Goal: Task Accomplishment & Management: Manage account settings

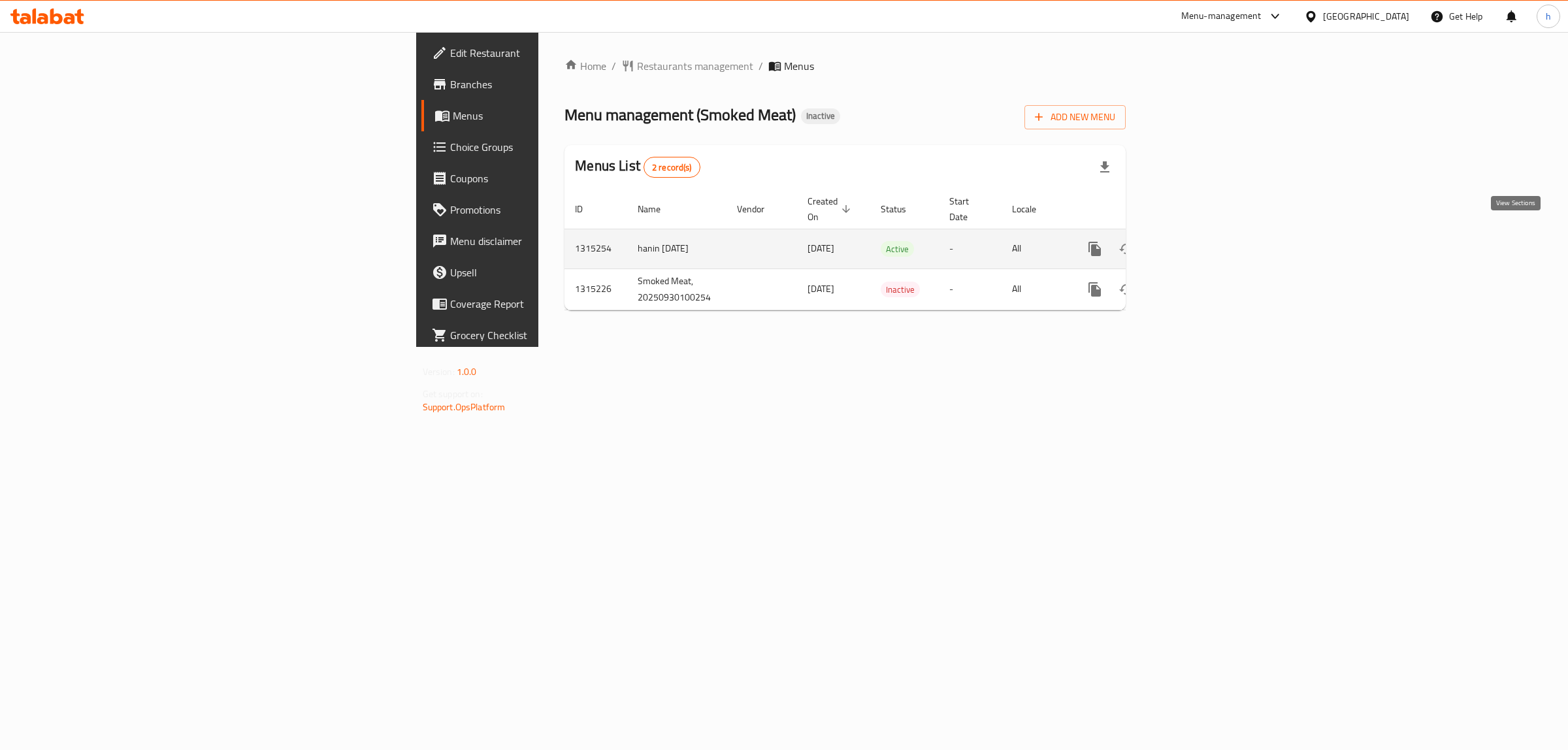
click at [1197, 241] on icon "enhanced table" at bounding box center [1189, 249] width 16 height 16
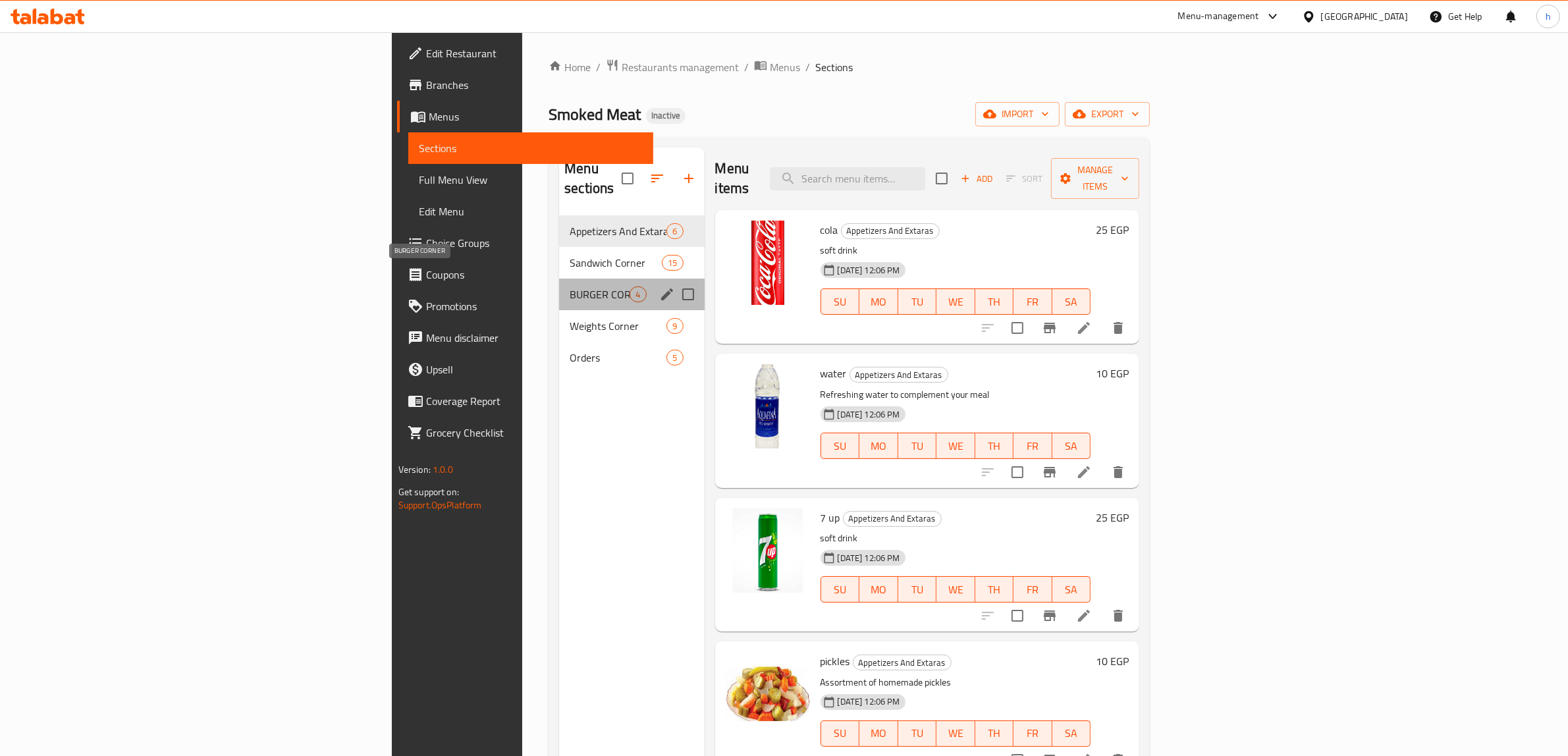
click at [569, 286] on span "BURGER CORNER" at bounding box center [599, 294] width 60 height 16
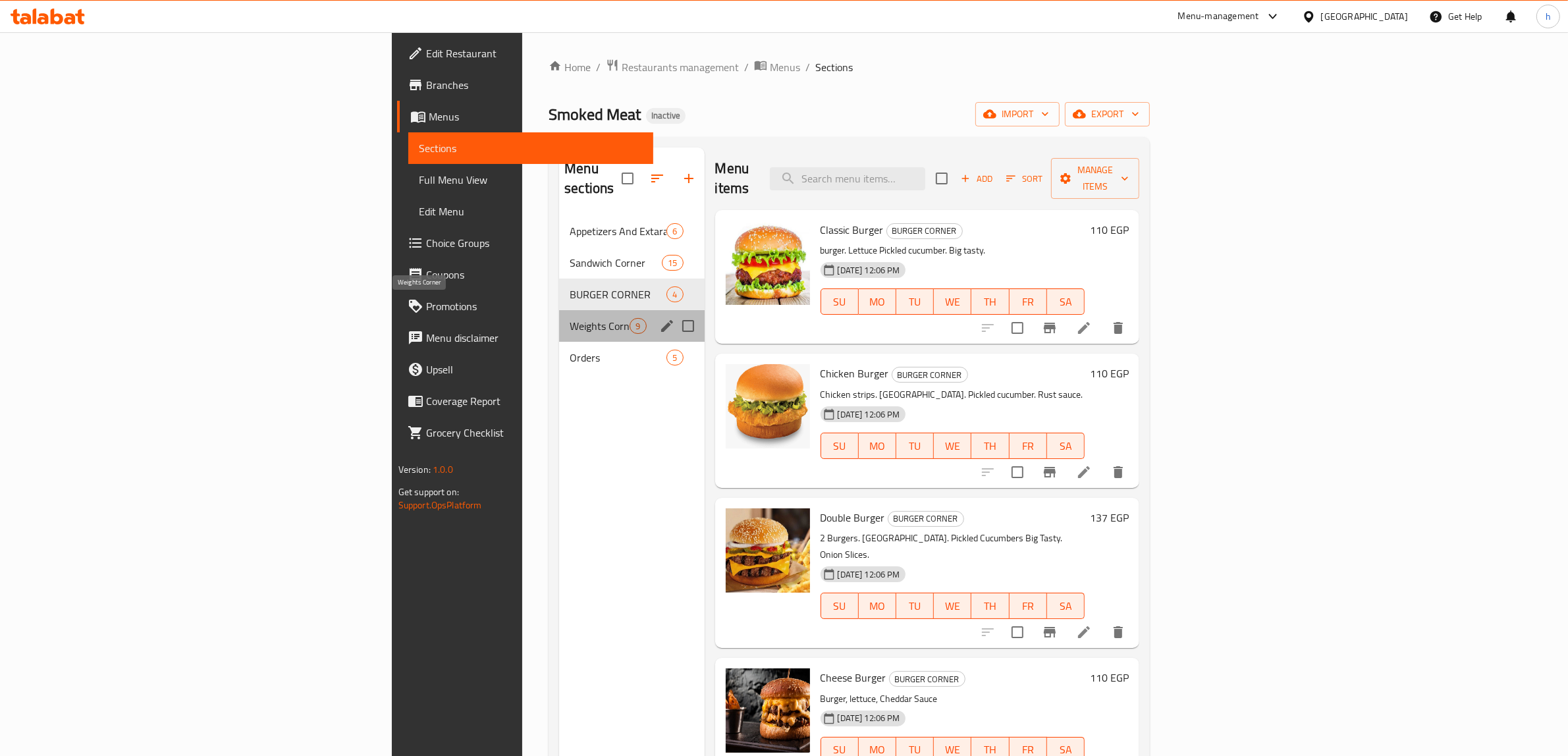
click at [569, 318] on span "Weights Corner" at bounding box center [599, 326] width 60 height 16
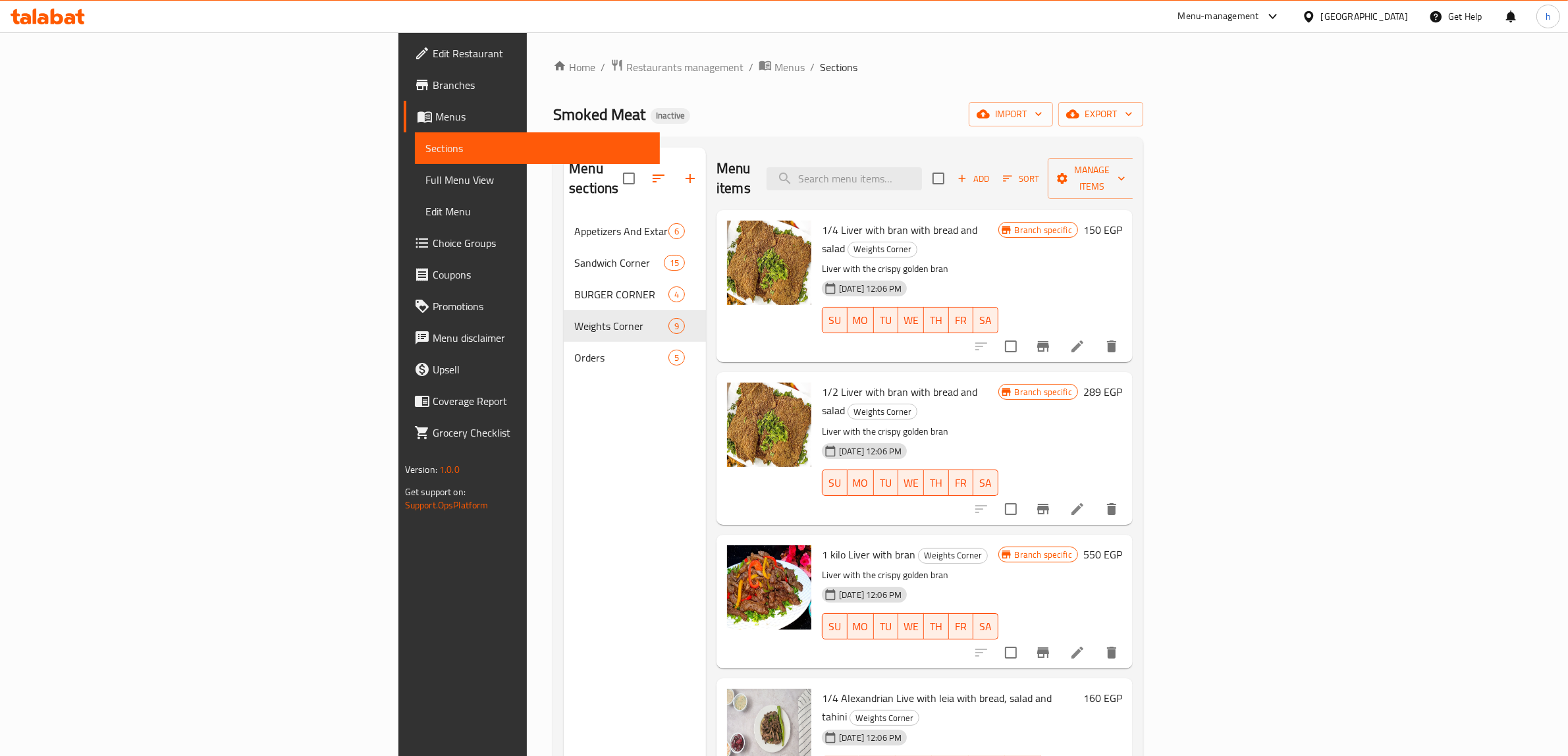
click at [425, 182] on span "Full Menu View" at bounding box center [537, 179] width 225 height 16
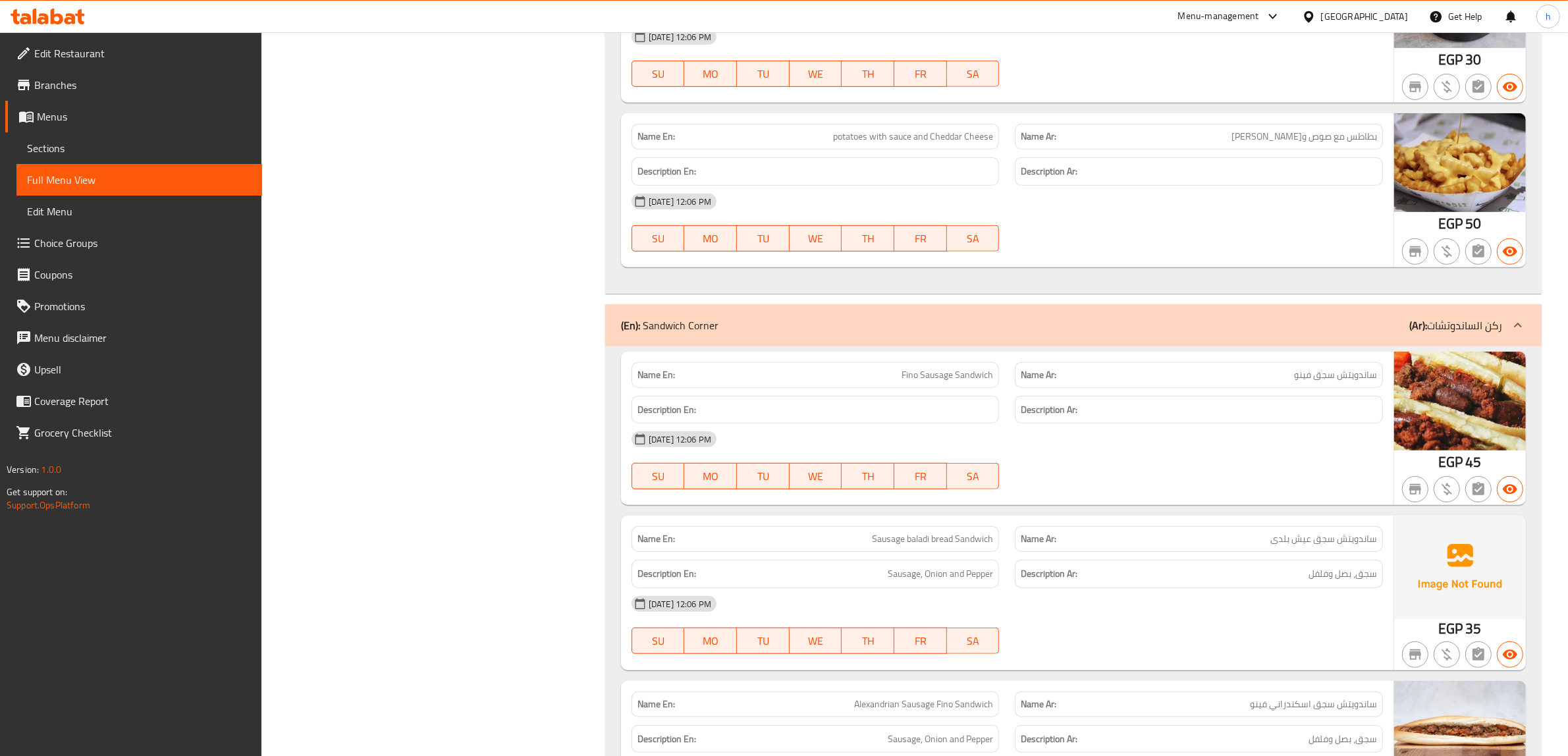
click at [1055, 418] on strong "Description Ar:" at bounding box center [1049, 410] width 57 height 17
click at [798, 418] on h6 "Description En:" at bounding box center [815, 410] width 356 height 17
click at [799, 418] on h6 "Description En:" at bounding box center [815, 410] width 356 height 17
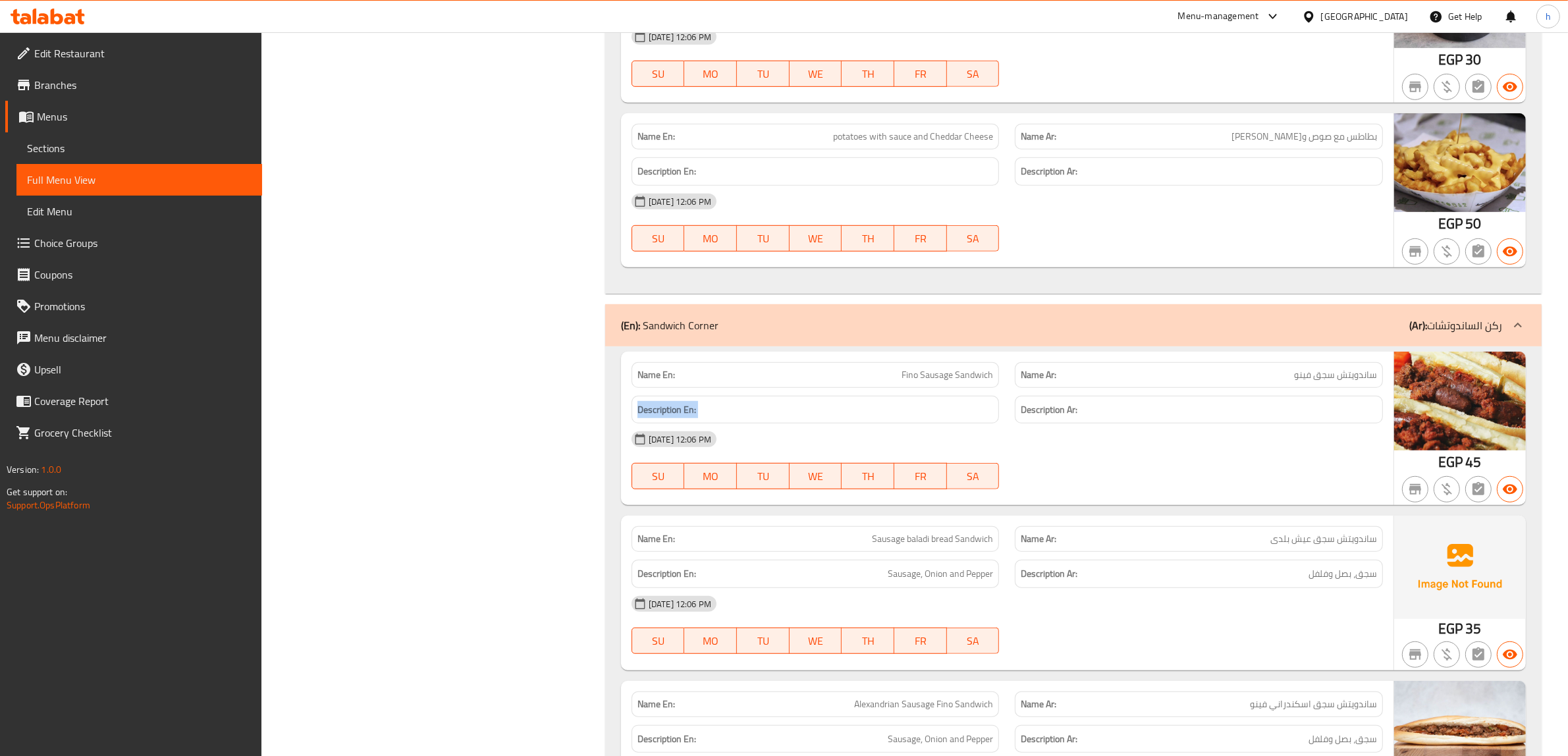
click at [799, 418] on h6 "Description En:" at bounding box center [815, 410] width 356 height 17
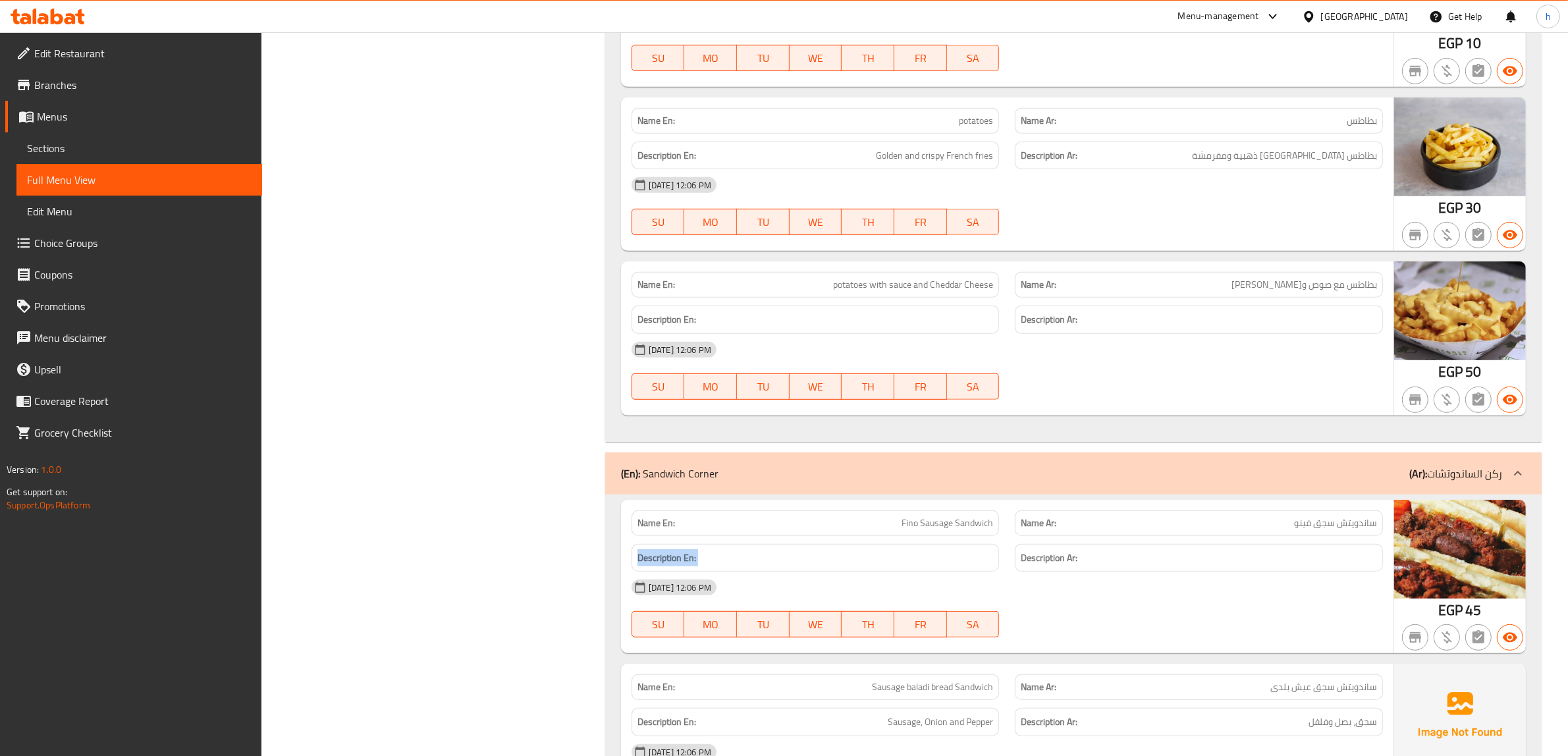
scroll to position [850, 0]
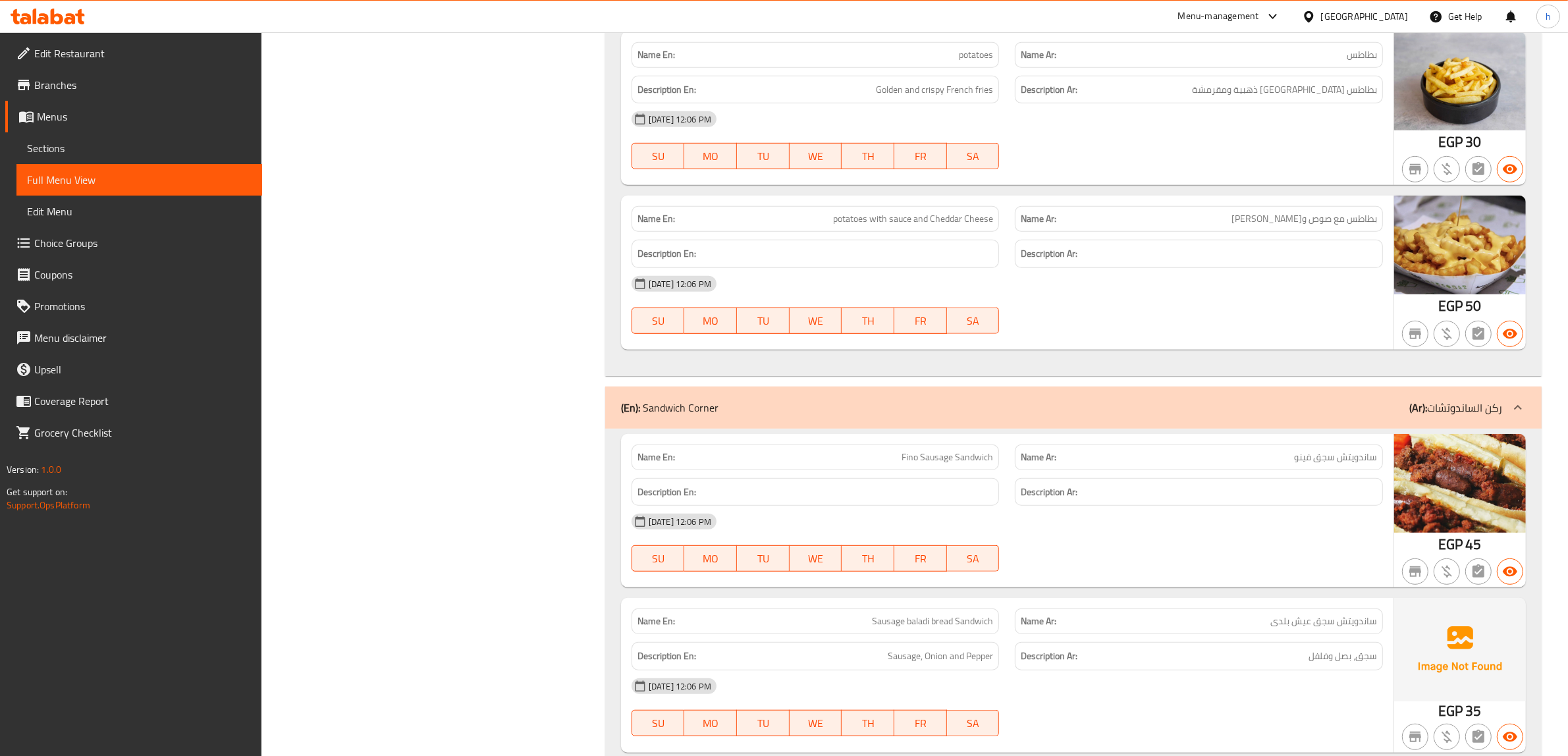
click at [988, 464] on span "Fino Sausage Sandwich" at bounding box center [947, 457] width 92 height 14
click at [929, 445] on div "Name En: Fino Sausage Sandwich" at bounding box center [816, 456] width 384 height 41
drag, startPoint x: 953, startPoint y: 458, endPoint x: 887, endPoint y: 461, distance: 66.1
click at [887, 461] on p "Name En: Fino Sausage Sandwich" at bounding box center [815, 457] width 356 height 14
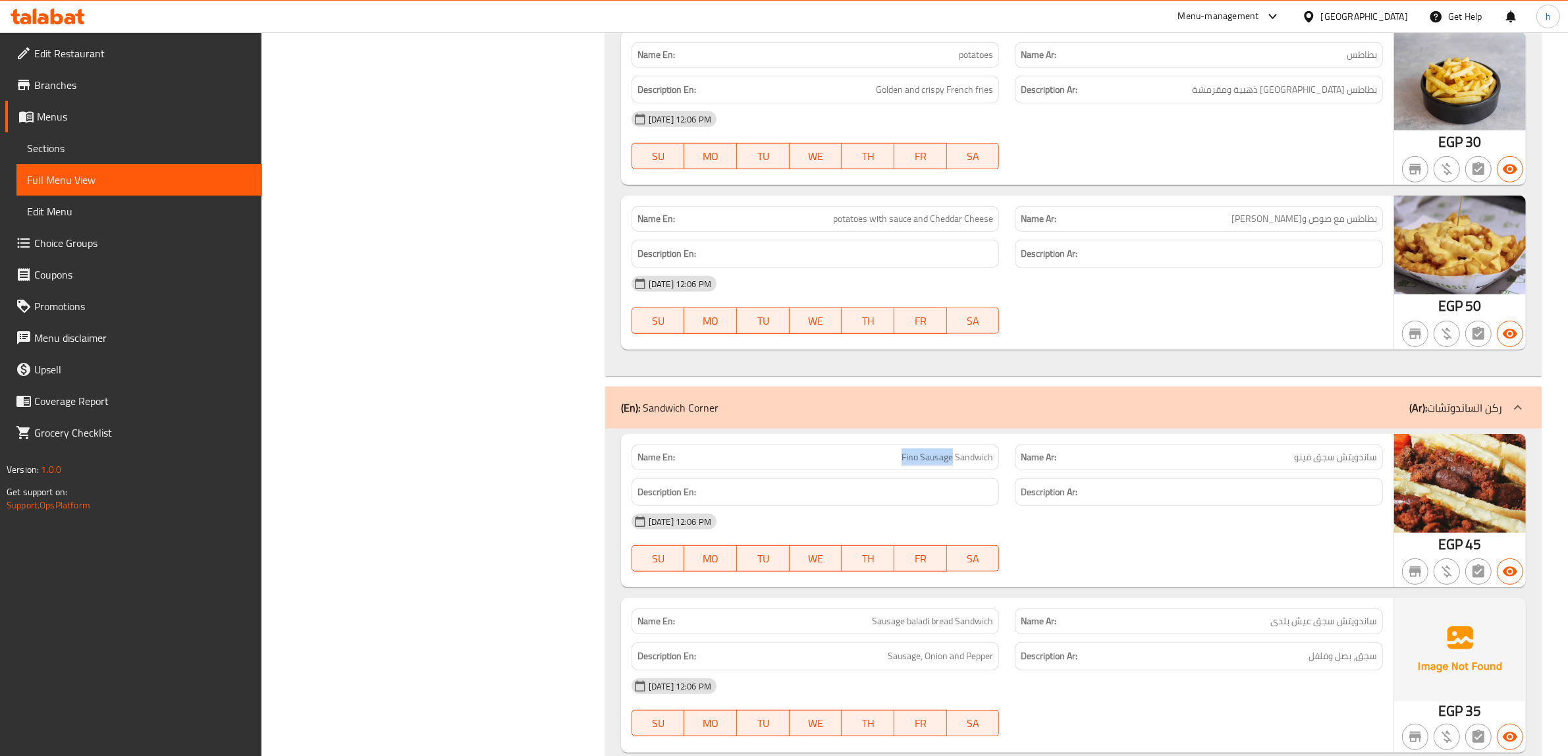
click at [939, 464] on span "Fino Sausage Sandwich" at bounding box center [947, 457] width 92 height 14
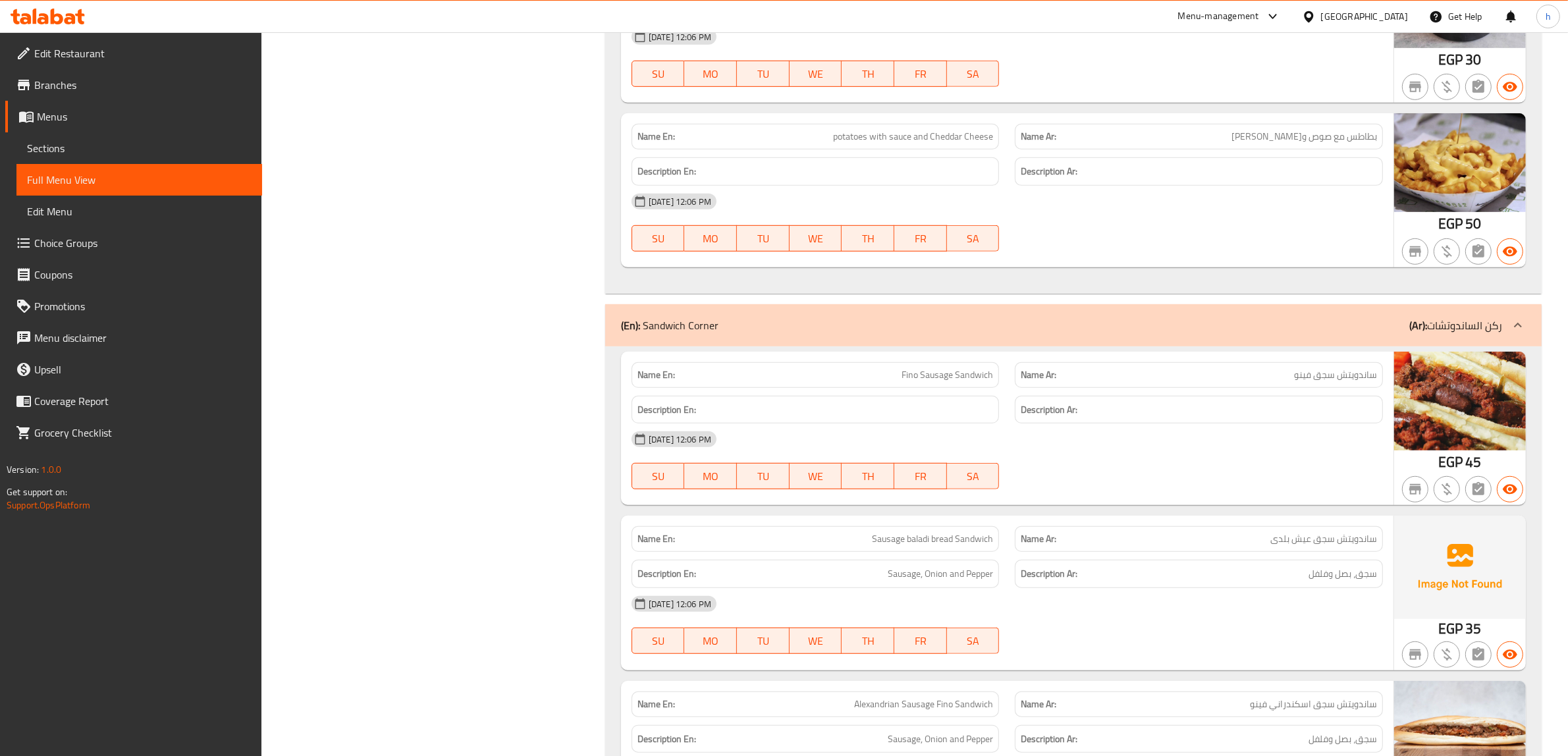
scroll to position [1014, 0]
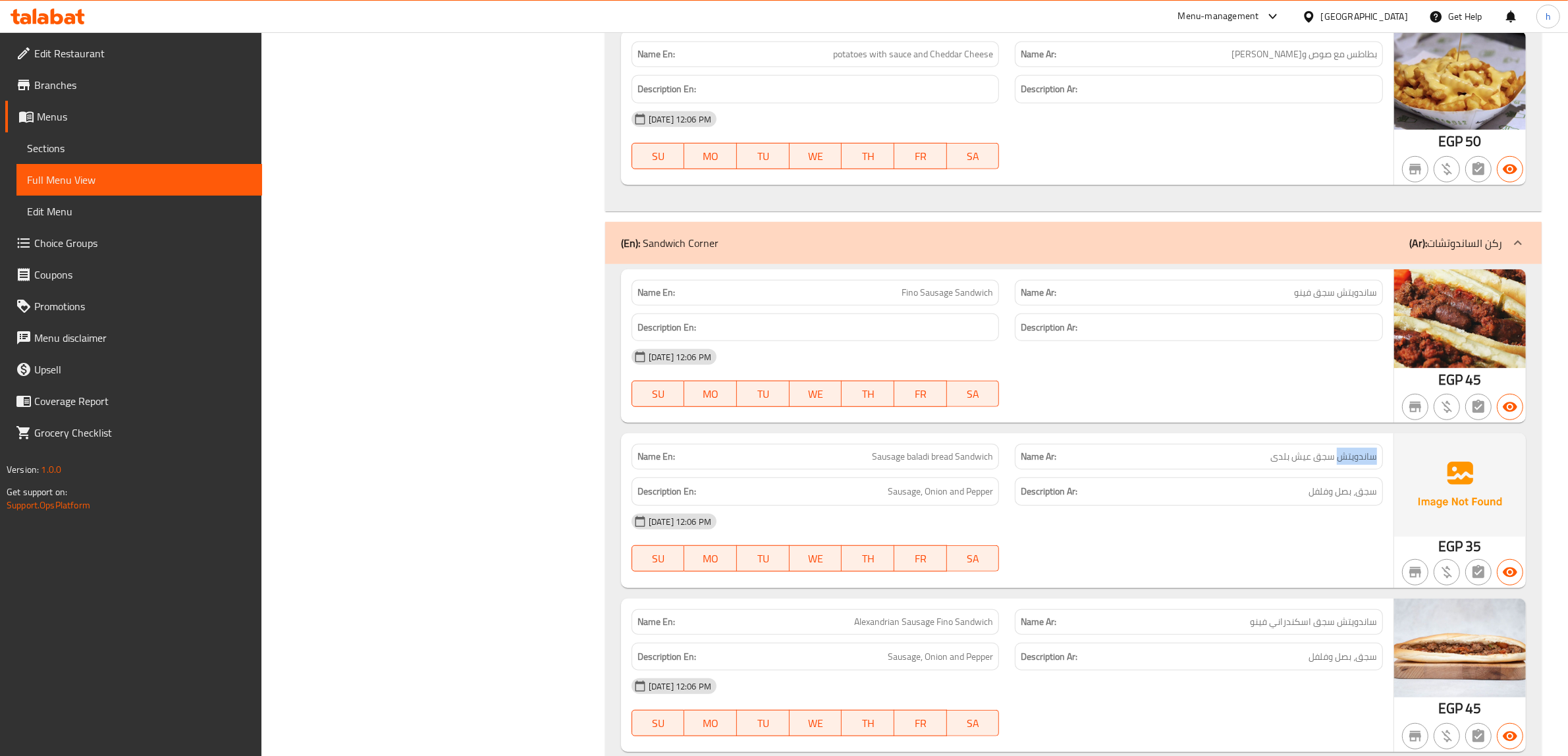
drag, startPoint x: 1339, startPoint y: 465, endPoint x: 1383, endPoint y: 464, distance: 44.0
click at [1383, 464] on div "Name Ar: ساندويتش سجق عيش بلدى" at bounding box center [1199, 456] width 368 height 26
drag, startPoint x: 1329, startPoint y: 465, endPoint x: 1319, endPoint y: 462, distance: 10.4
click at [1329, 463] on span "ساندويتش سجق عيش بلدى" at bounding box center [1324, 456] width 106 height 14
drag, startPoint x: 1319, startPoint y: 462, endPoint x: 1258, endPoint y: 459, distance: 61.1
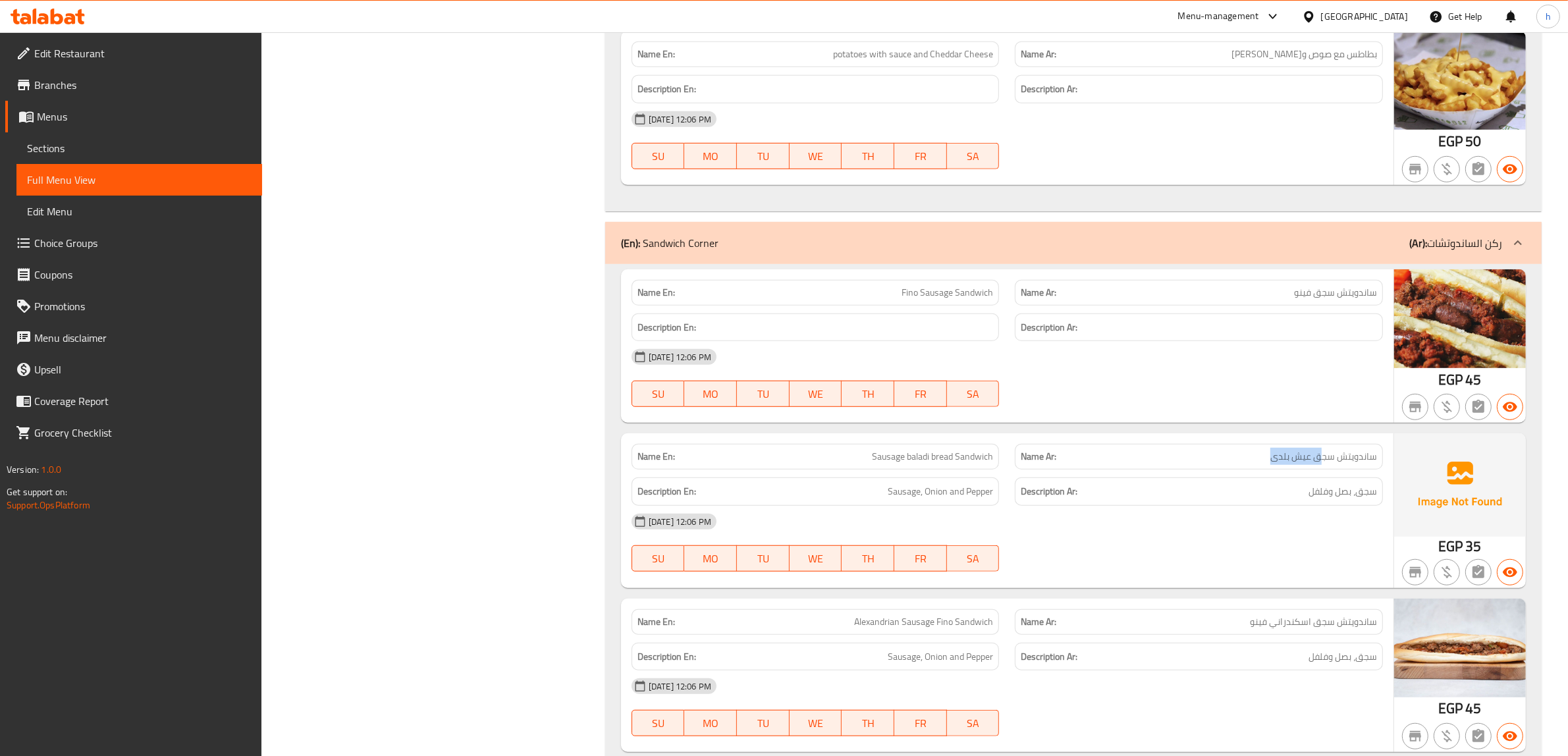
click at [1258, 459] on p "Name Ar: ساندويتش سجق عيش بلدى" at bounding box center [1199, 456] width 356 height 14
drag, startPoint x: 1230, startPoint y: 627, endPoint x: 1515, endPoint y: 634, distance: 285.1
click at [1450, 634] on div "Name En: Alexandrian Sausage Fino Sandwich Name Ar: ساندويتش سجق اسكندراني فينو…" at bounding box center [1074, 676] width 905 height 154
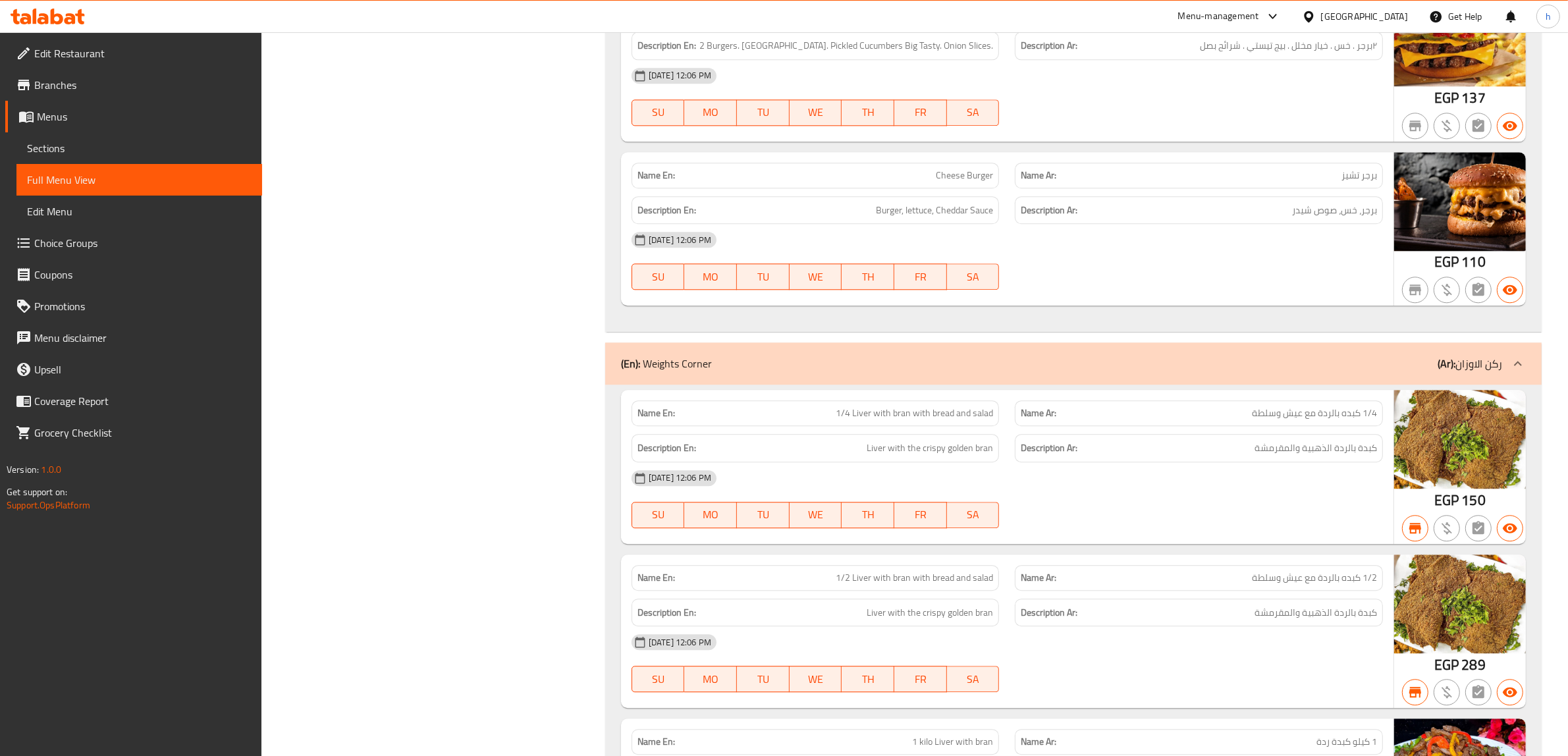
scroll to position [4388, 0]
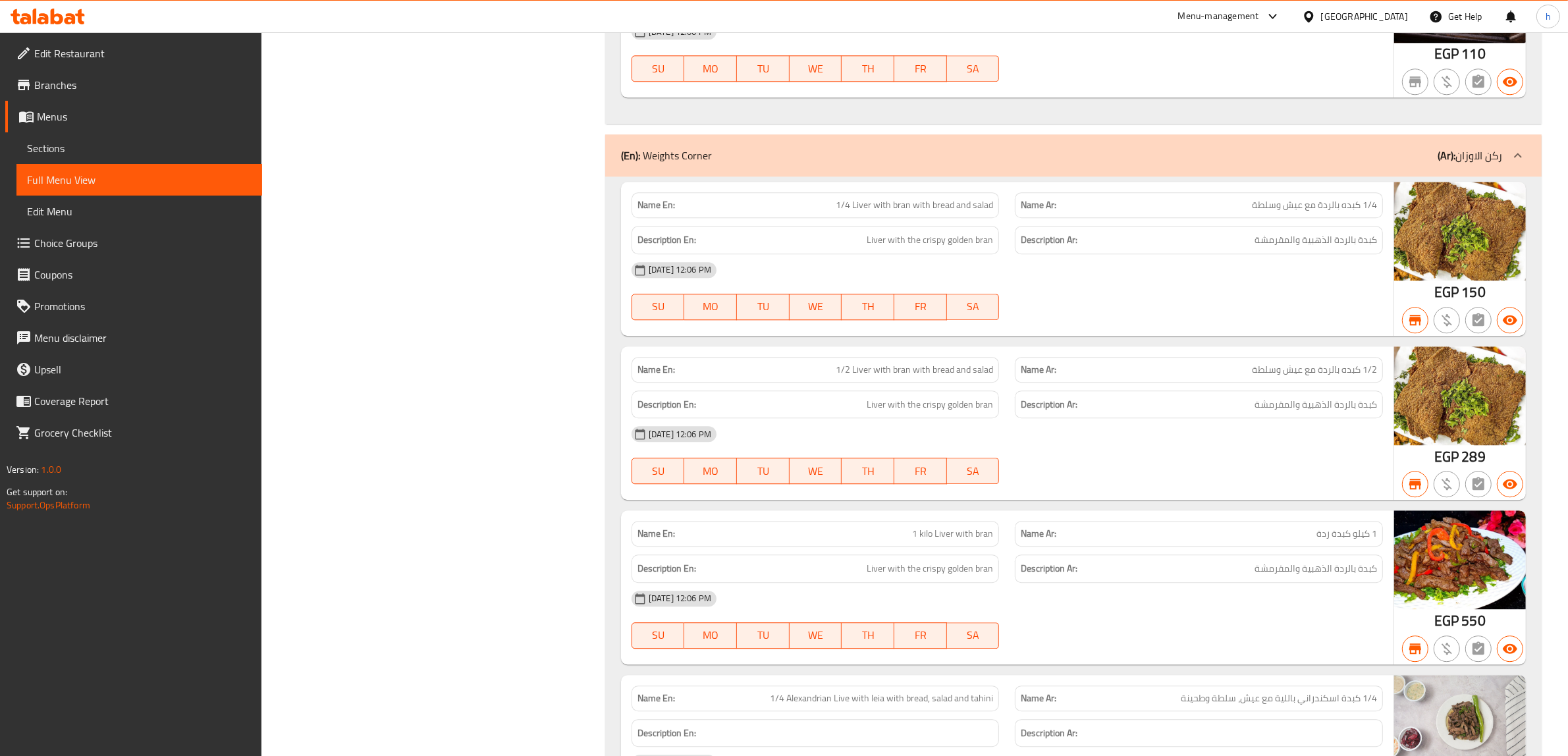
click at [1340, 218] on div "Name Ar: 1/4 كبده بالردة مع عيش وسلطة" at bounding box center [1199, 205] width 368 height 26
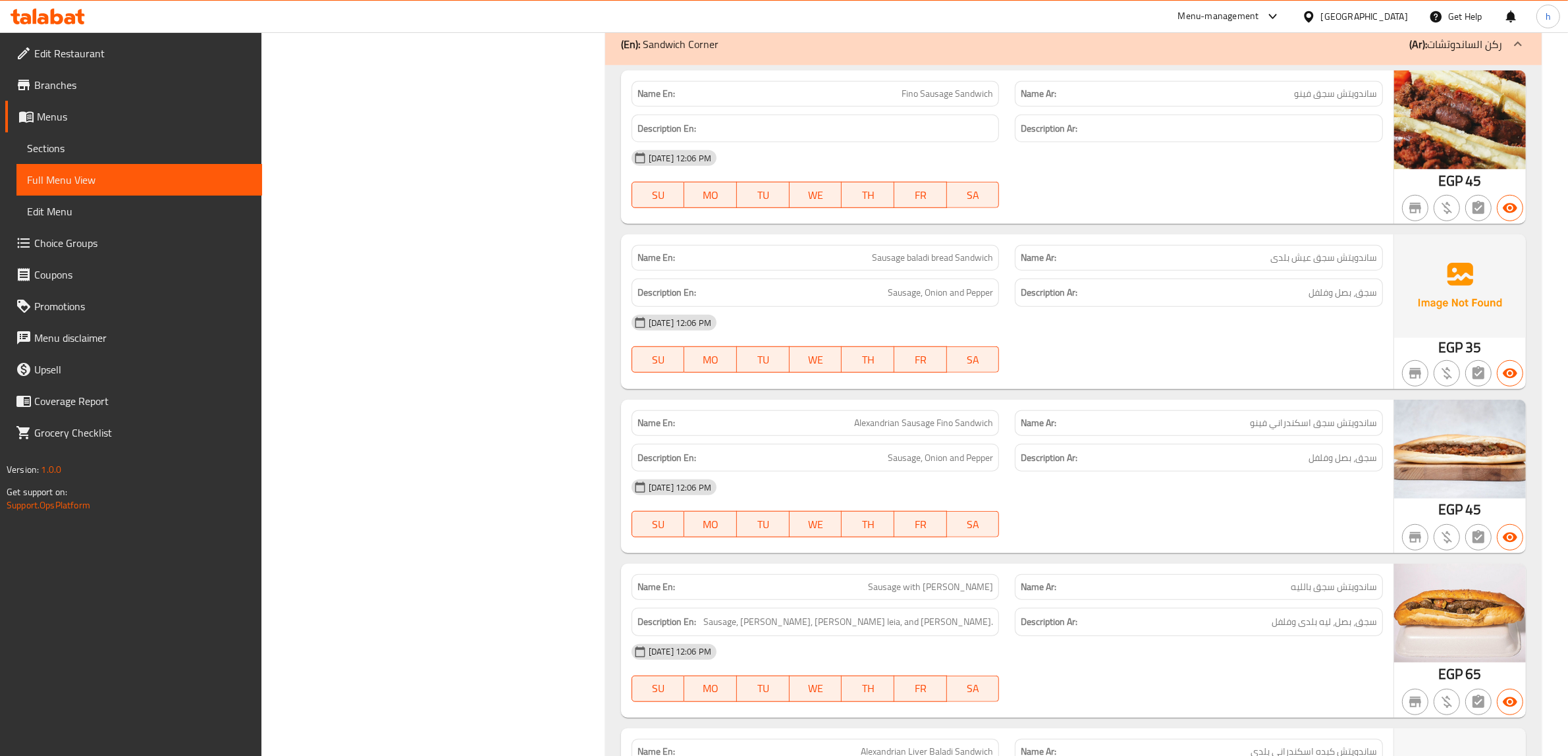
scroll to position [932, 0]
